Goal: Task Accomplishment & Management: Manage account settings

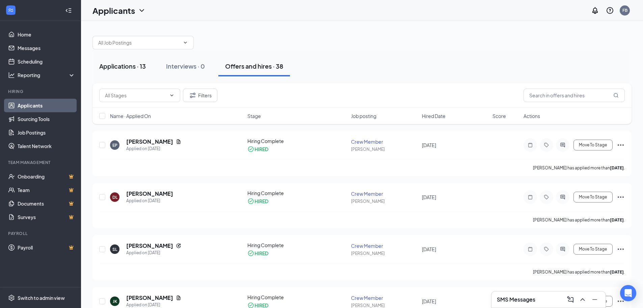
click at [128, 63] on div "Applications · 13" at bounding box center [122, 66] width 47 height 8
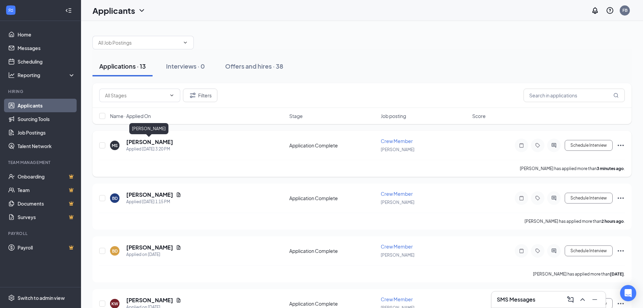
click at [141, 141] on h5 "[PERSON_NAME]" at bounding box center [149, 141] width 47 height 7
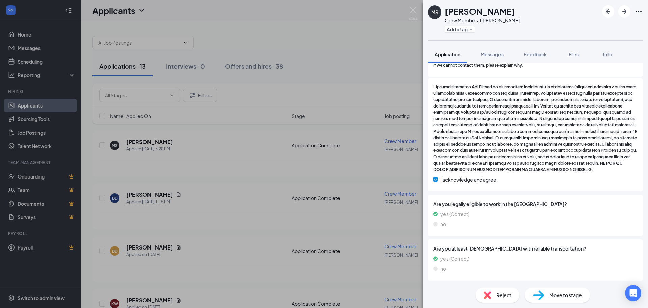
scroll to position [353, 0]
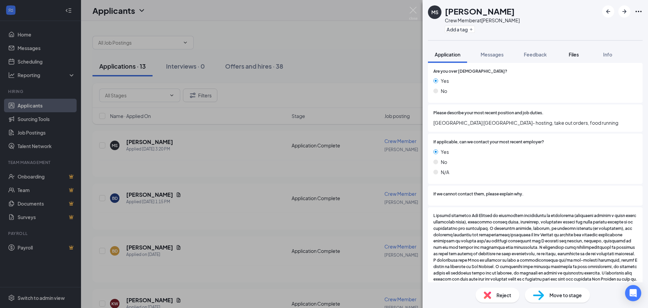
click at [581, 53] on div "Files" at bounding box center [574, 54] width 14 height 7
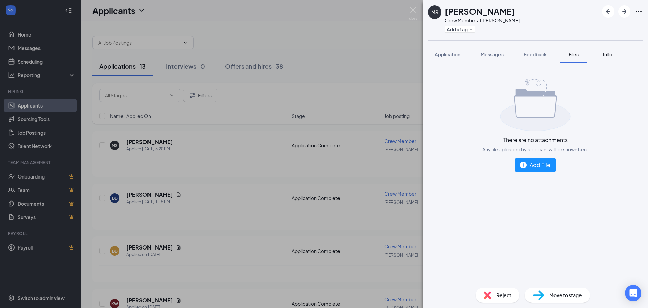
click at [608, 56] on span "Info" at bounding box center [607, 54] width 9 height 6
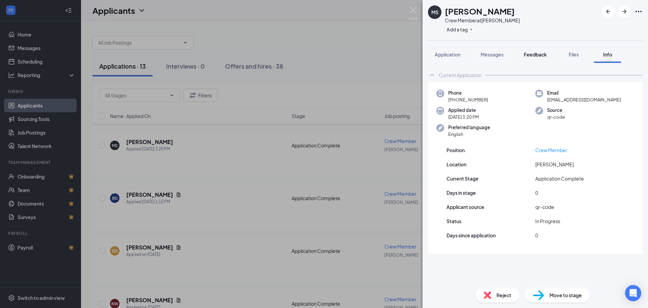
click at [537, 52] on span "Feedback" at bounding box center [535, 54] width 23 height 6
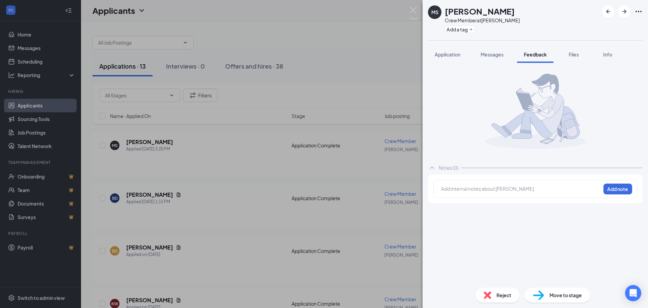
click at [497, 53] on span "Messages" at bounding box center [492, 54] width 23 height 6
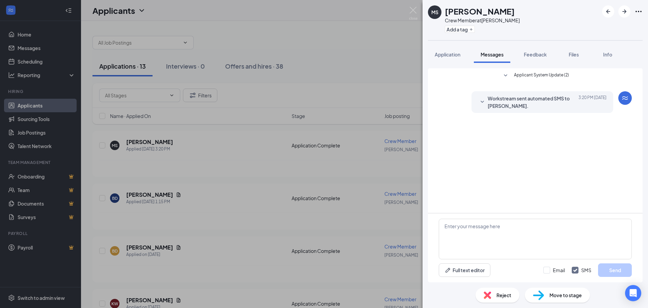
click at [377, 37] on div "MS [PERSON_NAME] Crew Member at [PERSON_NAME] Add a tag Application Messages Fe…" at bounding box center [324, 154] width 648 height 308
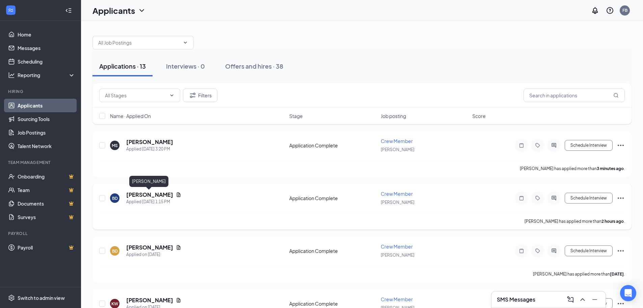
click at [153, 192] on h5 "[PERSON_NAME]" at bounding box center [149, 194] width 47 height 7
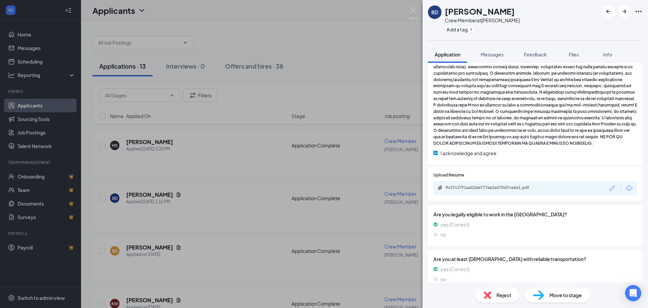
scroll to position [525, 0]
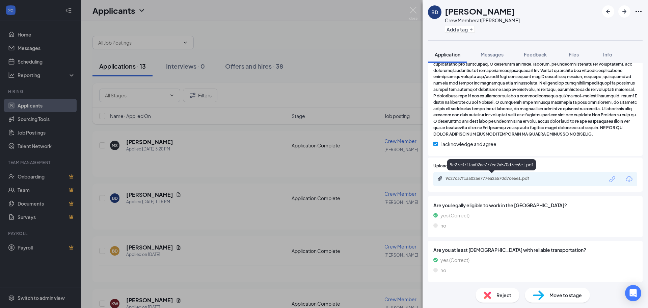
click at [486, 176] on div "9c27c37f1aa02ae777ea2a570d7ce6e1.pdf" at bounding box center [493, 178] width 95 height 5
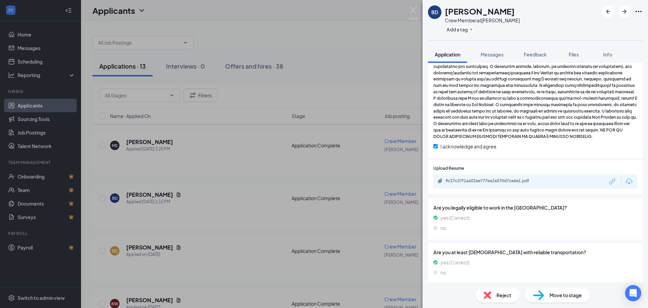
click at [388, 121] on div "BD [PERSON_NAME] Crew Member at [PERSON_NAME] Add a tag Application Messages Fe…" at bounding box center [324, 154] width 648 height 308
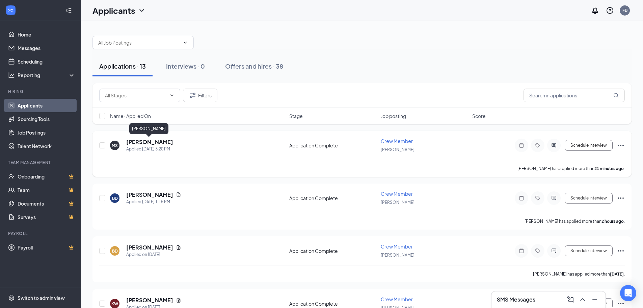
click at [147, 142] on h5 "[PERSON_NAME]" at bounding box center [149, 141] width 47 height 7
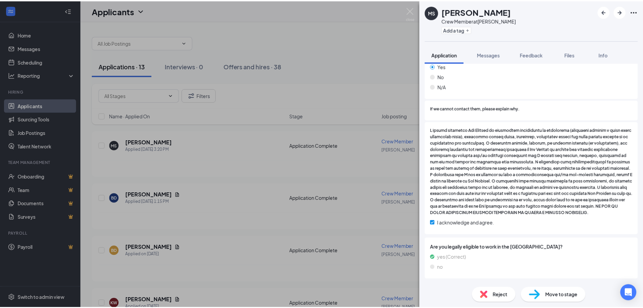
scroll to position [488, 0]
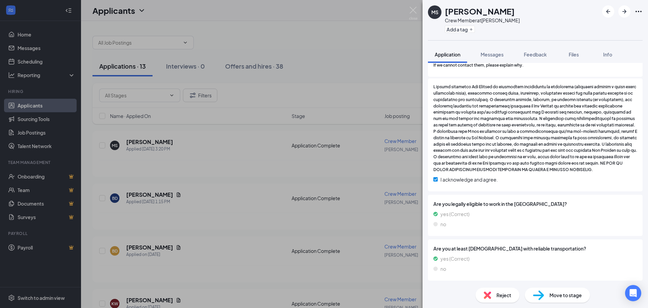
click at [322, 28] on div "MS [PERSON_NAME] Crew Member at [PERSON_NAME] Add a tag Application Messages Fe…" at bounding box center [324, 154] width 648 height 308
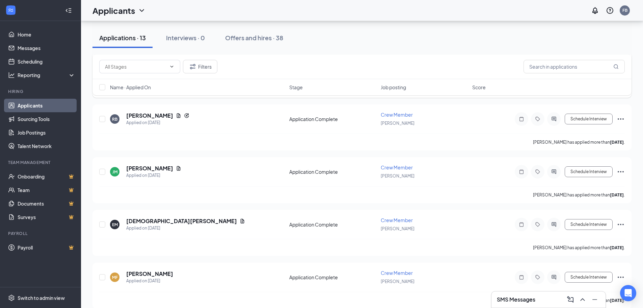
scroll to position [509, 0]
